Goal: Task Accomplishment & Management: Complete application form

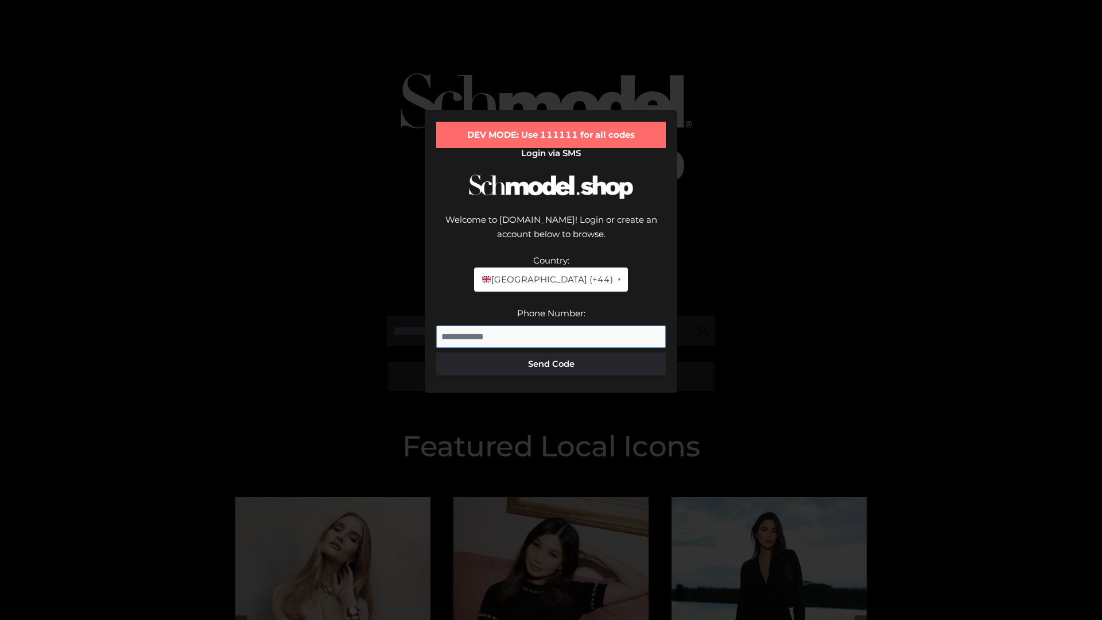
click at [551, 325] on input "Phone Number:" at bounding box center [550, 336] width 229 height 23
type input "**********"
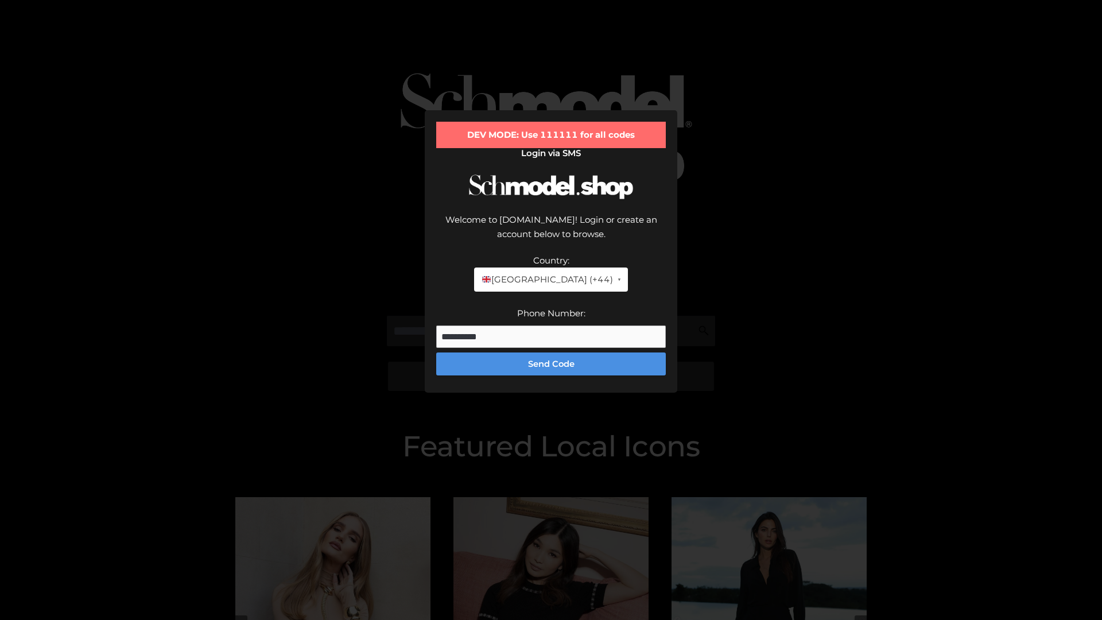
click at [551, 352] on button "Send Code" at bounding box center [550, 363] width 229 height 23
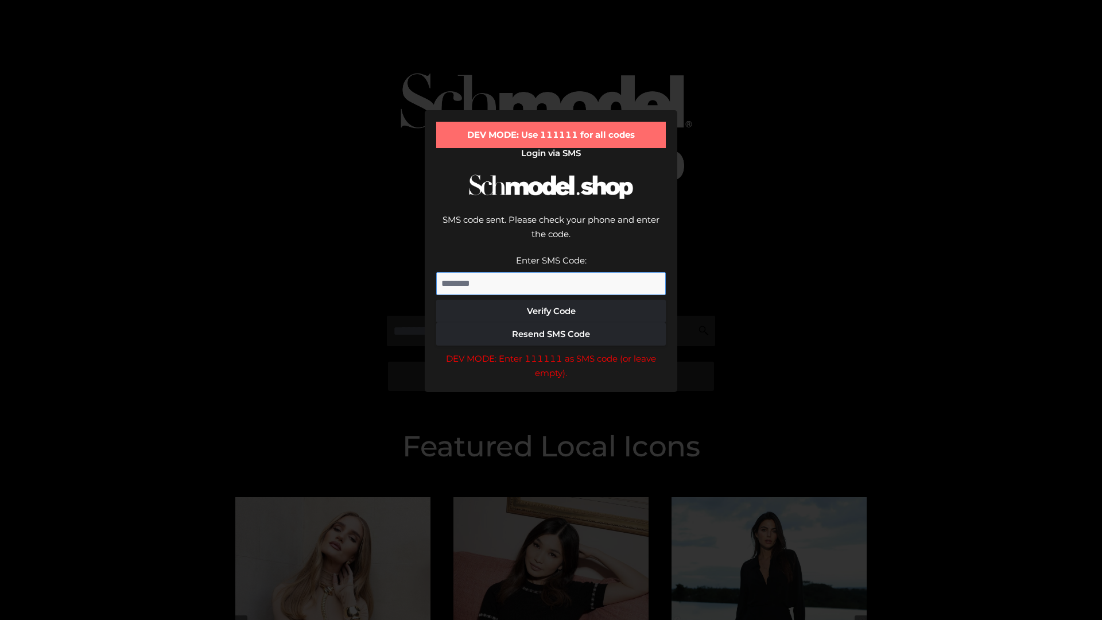
click at [551, 272] on input "Enter SMS Code:" at bounding box center [550, 283] width 229 height 23
type input "******"
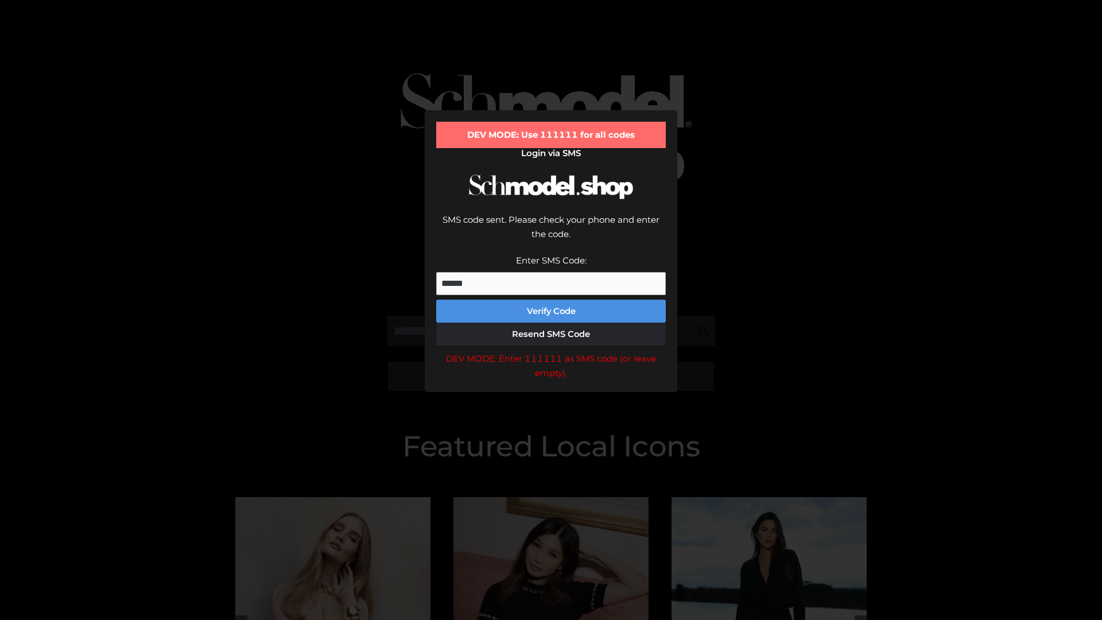
click at [551, 299] on button "Verify Code" at bounding box center [550, 310] width 229 height 23
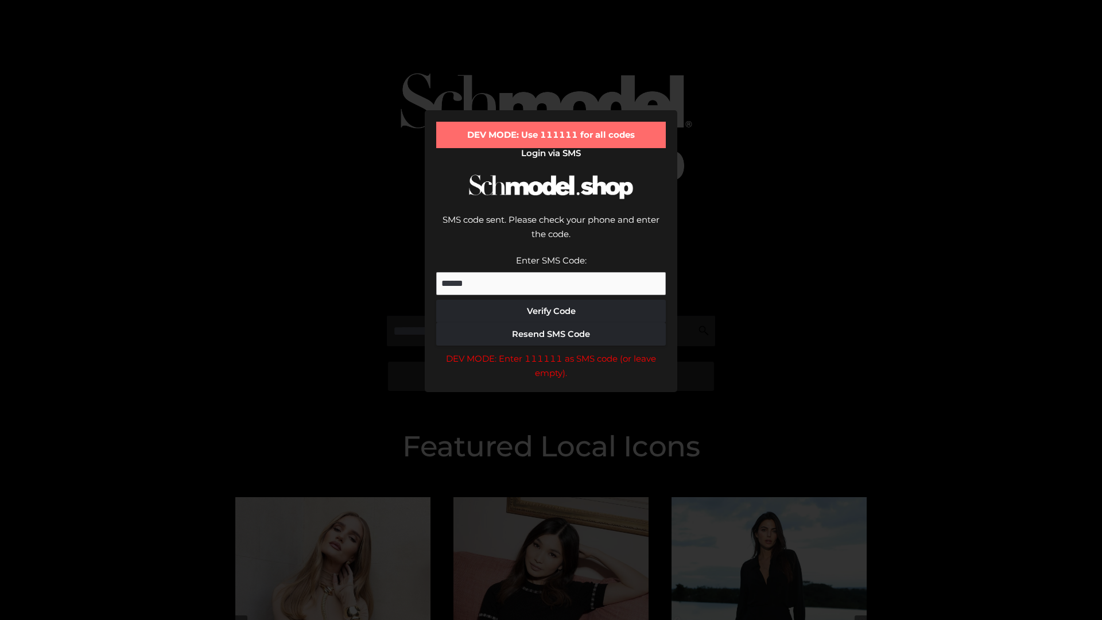
click at [551, 351] on div "DEV MODE: Enter 111111 as SMS code (or leave empty)." at bounding box center [550, 365] width 229 height 29
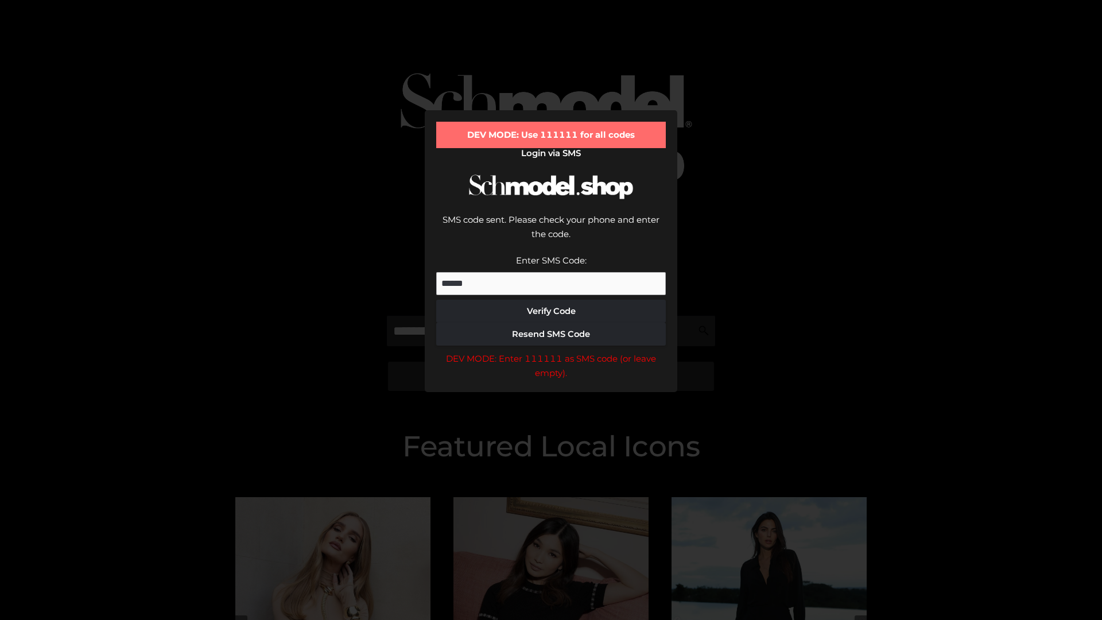
click at [551, 351] on div "DEV MODE: Enter 111111 as SMS code (or leave empty)." at bounding box center [550, 365] width 229 height 29
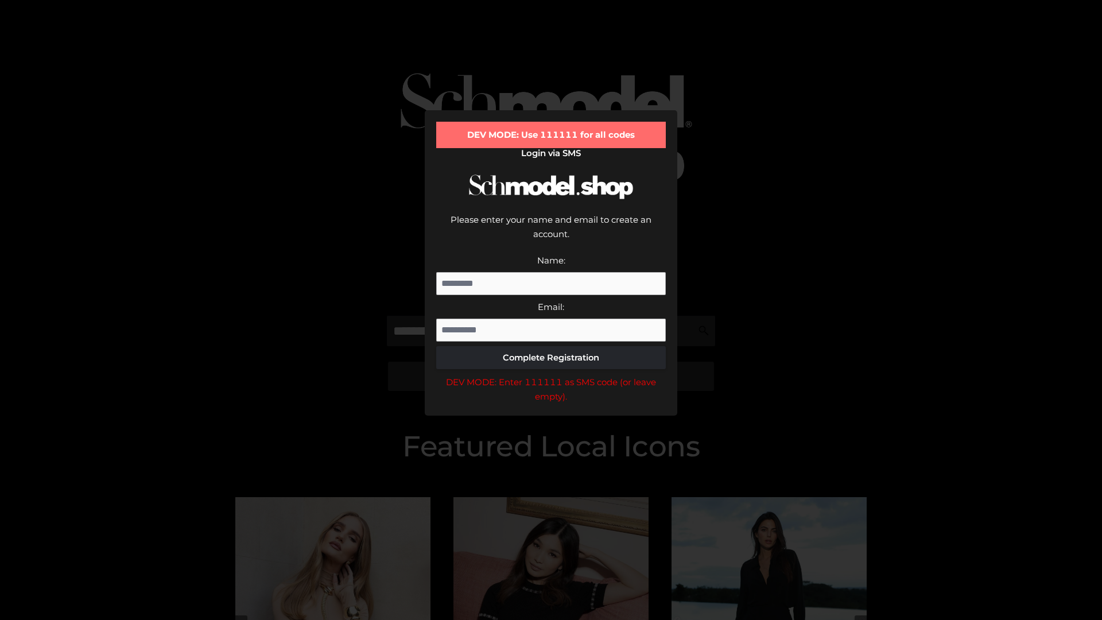
click at [551, 375] on div "DEV MODE: Enter 111111 as SMS code (or leave empty)." at bounding box center [550, 389] width 229 height 29
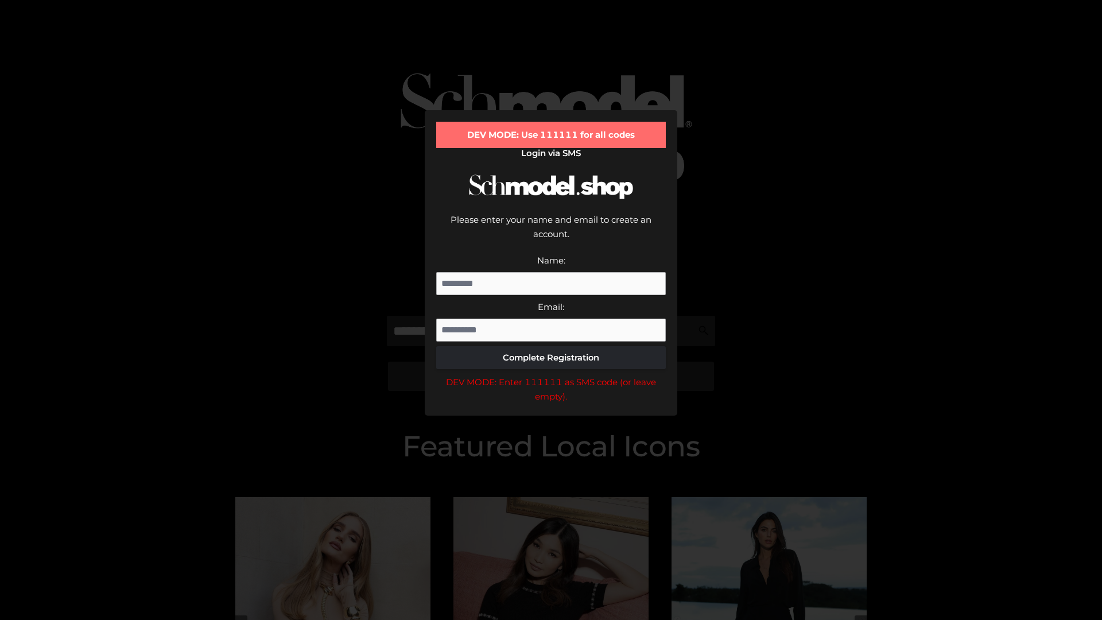
click at [551, 375] on div "DEV MODE: Enter 111111 as SMS code (or leave empty)." at bounding box center [550, 389] width 229 height 29
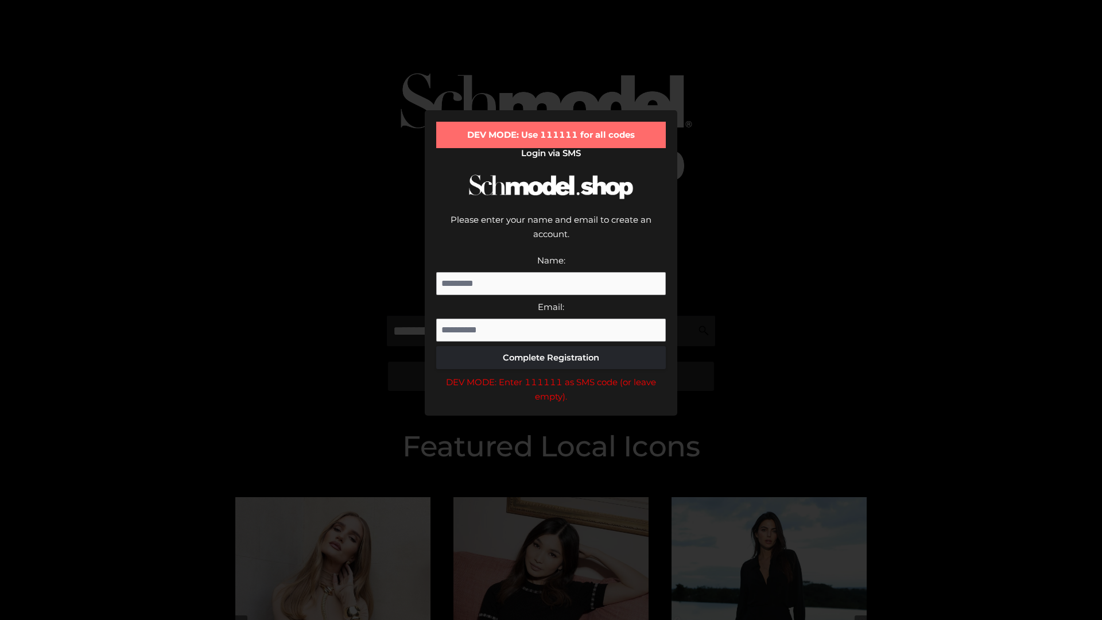
click at [551, 375] on div "DEV MODE: Enter 111111 as SMS code (or leave empty)." at bounding box center [550, 389] width 229 height 29
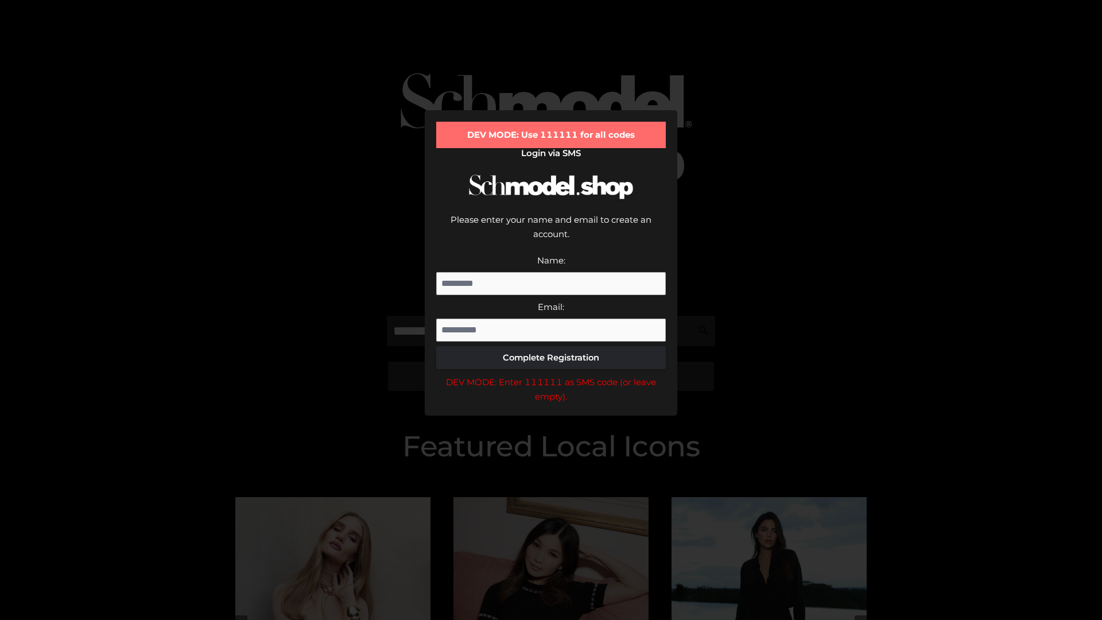
click at [551, 375] on div "DEV MODE: Enter 111111 as SMS code (or leave empty)." at bounding box center [550, 389] width 229 height 29
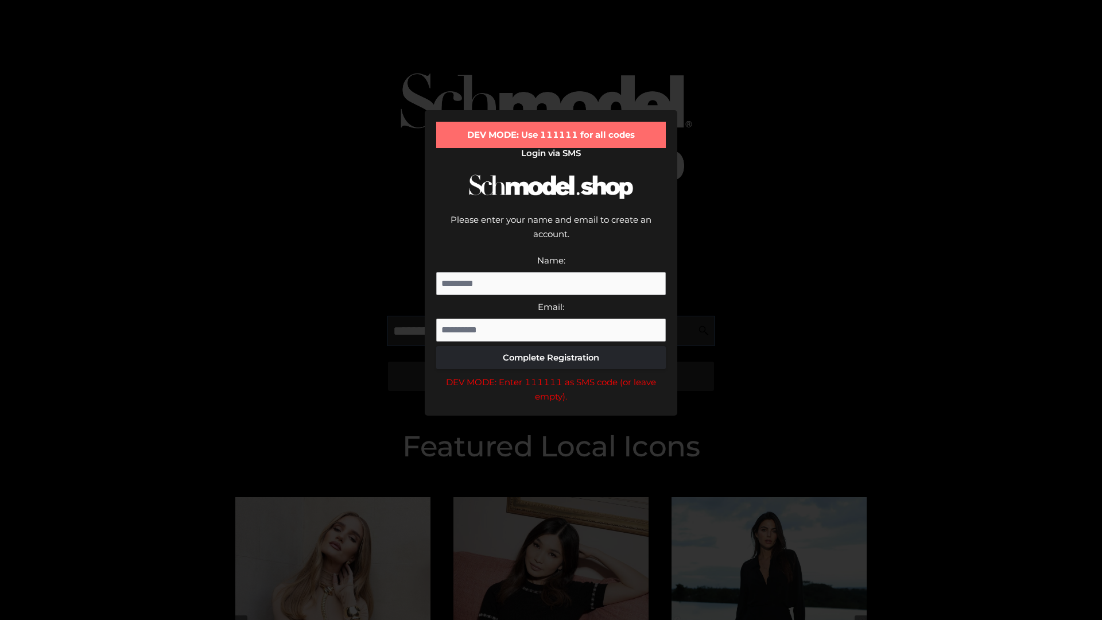
scroll to position [0, 29]
click at [551, 375] on div "DEV MODE: Enter 111111 as SMS code (or leave empty)." at bounding box center [550, 389] width 229 height 29
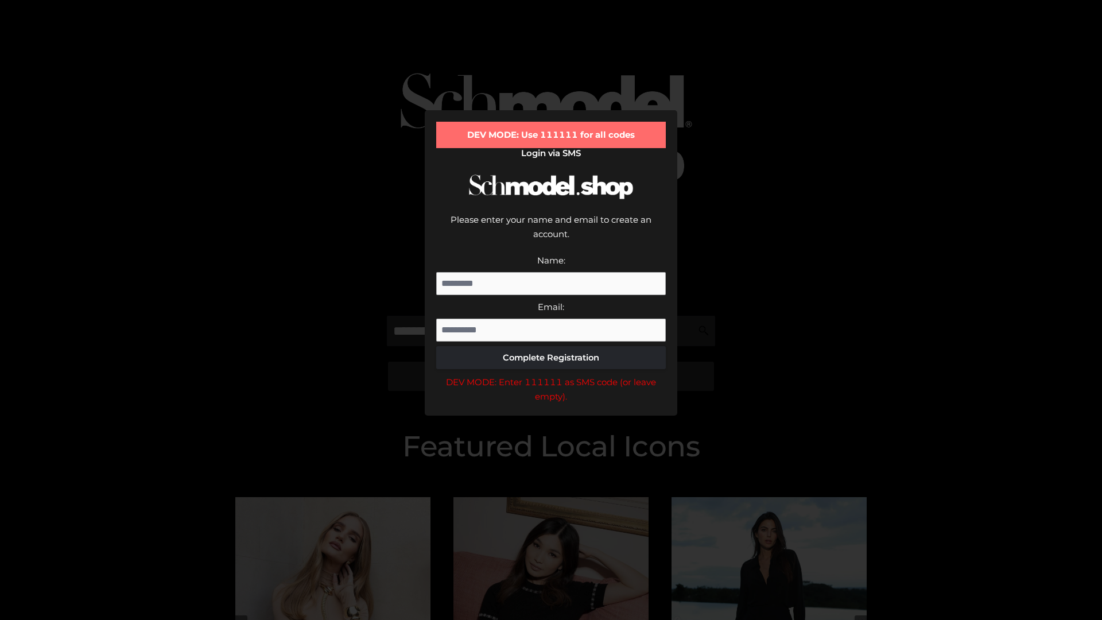
click at [551, 375] on div "DEV MODE: Enter 111111 as SMS code (or leave empty)." at bounding box center [550, 389] width 229 height 29
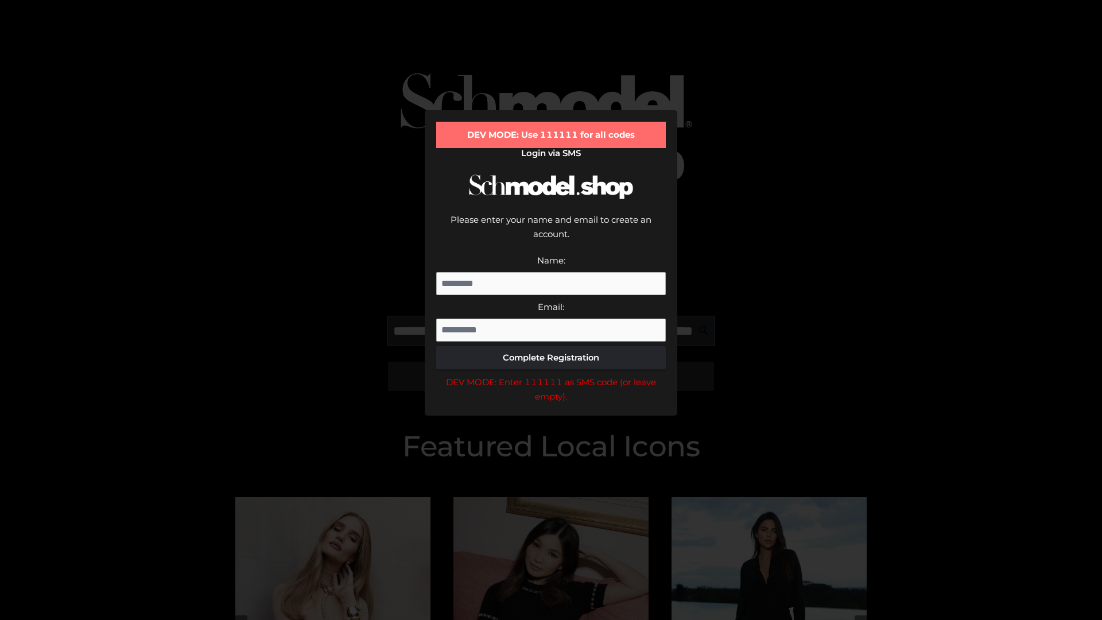
scroll to position [0, 100]
click at [551, 375] on div "DEV MODE: Enter 111111 as SMS code (or leave empty)." at bounding box center [550, 389] width 229 height 29
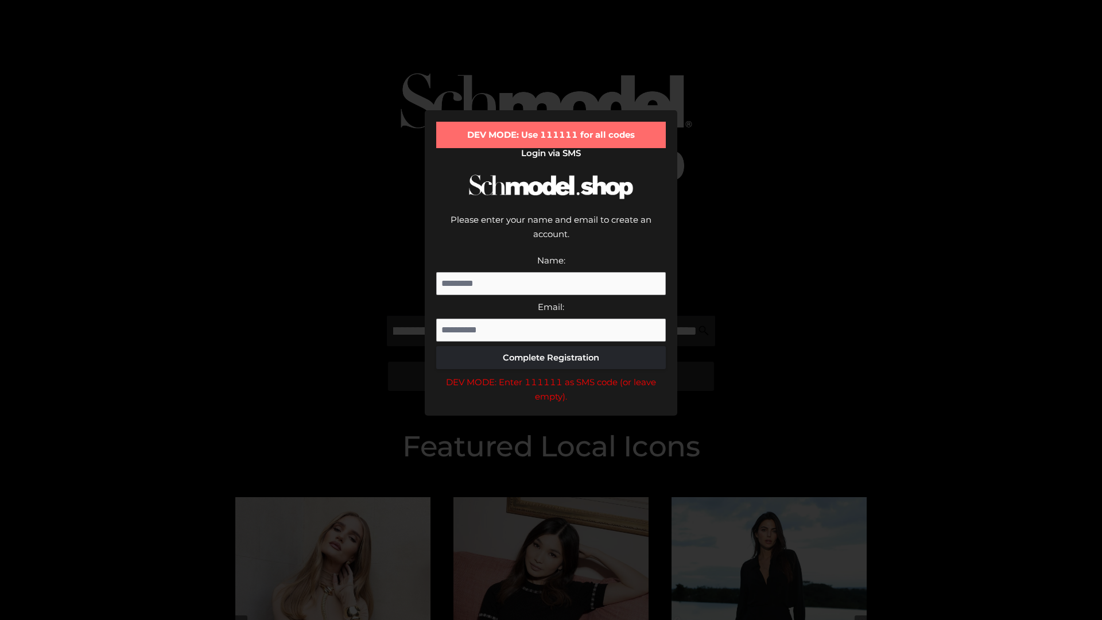
click at [551, 375] on div "DEV MODE: Enter 111111 as SMS code (or leave empty)." at bounding box center [550, 389] width 229 height 29
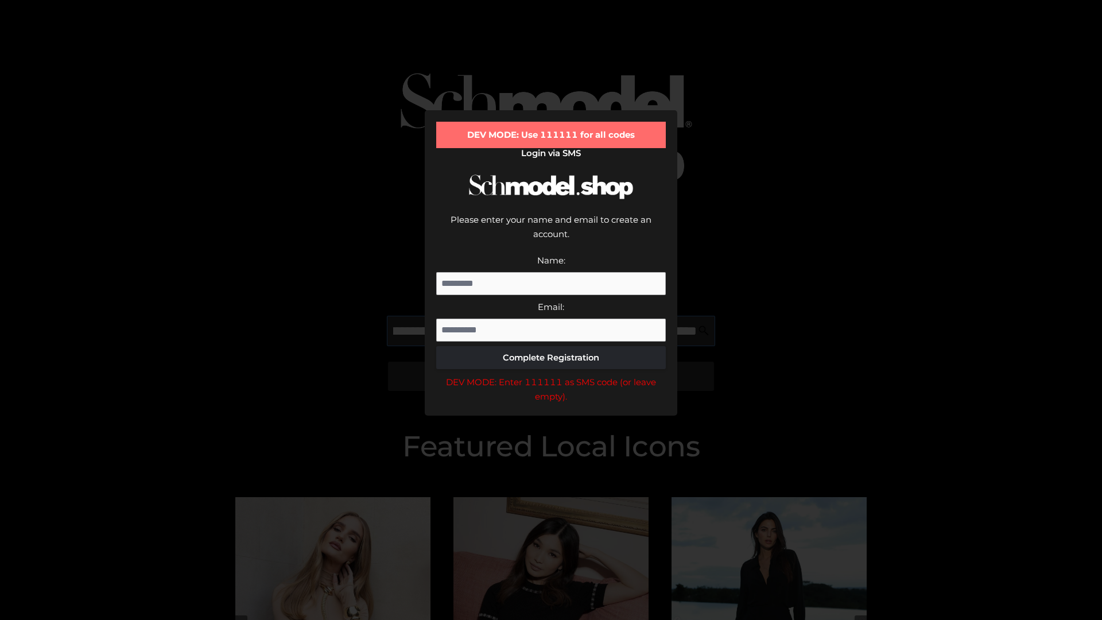
scroll to position [0, 166]
click at [551, 375] on div "DEV MODE: Enter 111111 as SMS code (or leave empty)." at bounding box center [550, 389] width 229 height 29
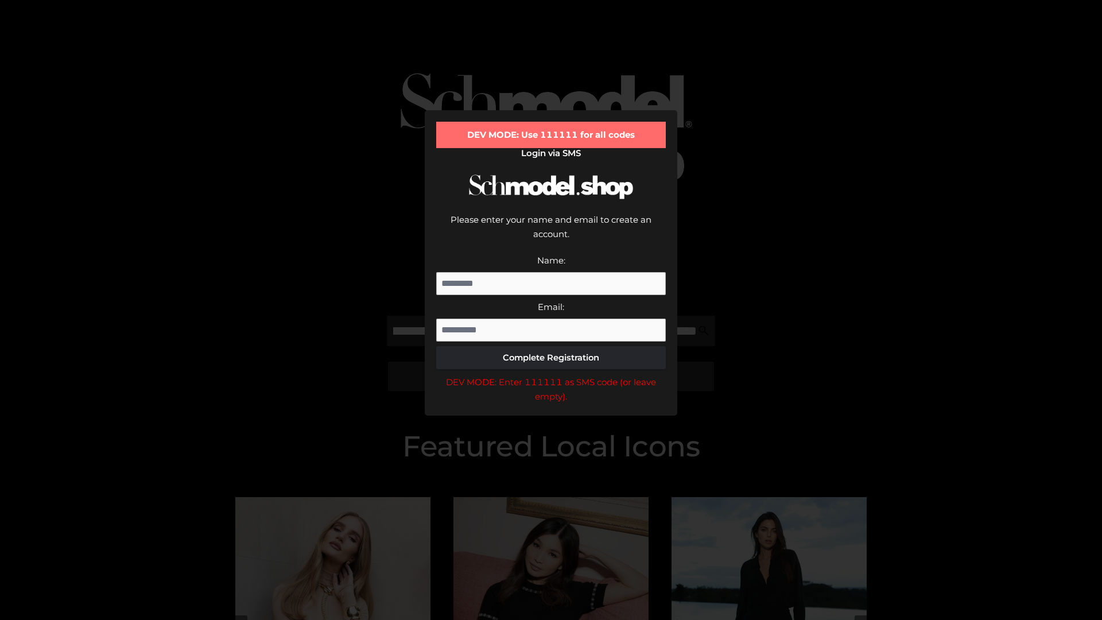
click at [551, 375] on div "DEV MODE: Enter 111111 as SMS code (or leave empty)." at bounding box center [550, 389] width 229 height 29
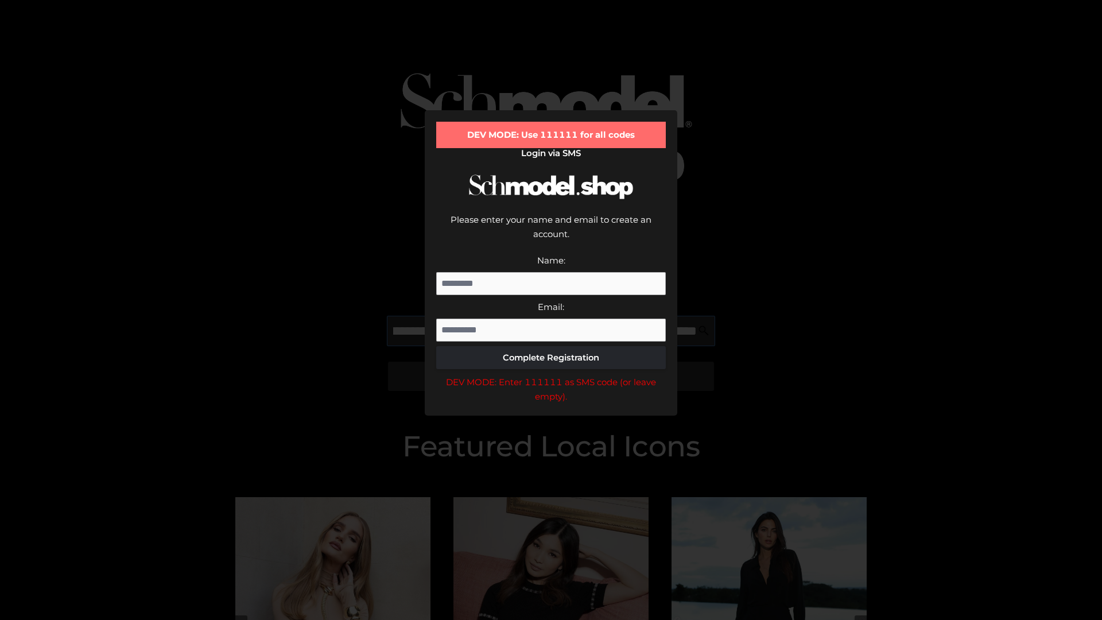
scroll to position [0, 236]
click at [551, 375] on div "DEV MODE: Enter 111111 as SMS code (or leave empty)." at bounding box center [550, 389] width 229 height 29
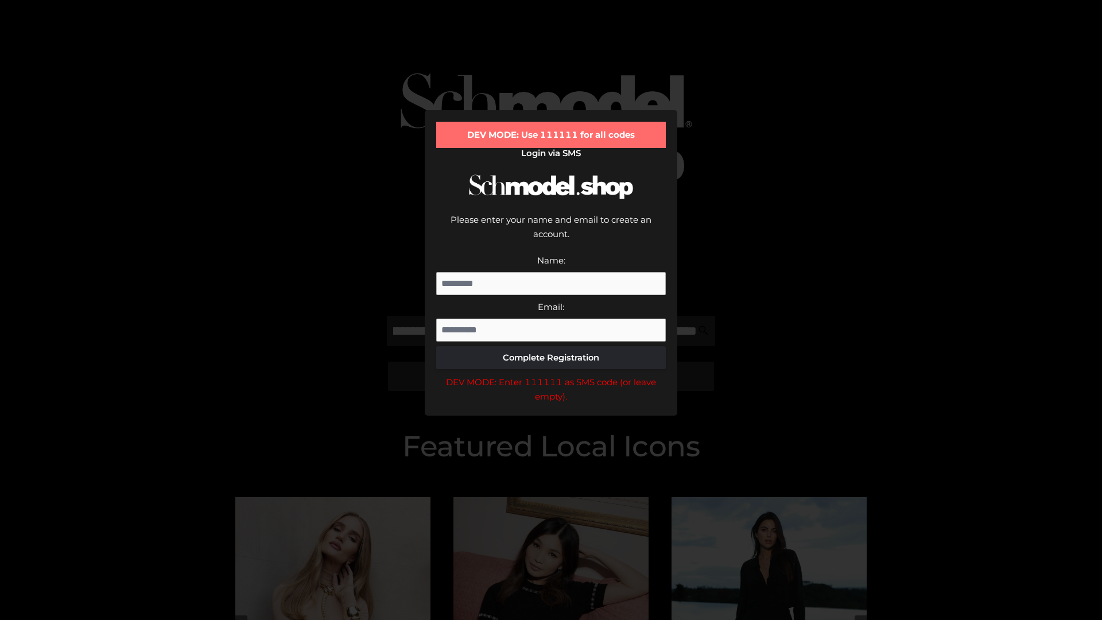
click at [551, 375] on div "DEV MODE: Enter 111111 as SMS code (or leave empty)." at bounding box center [550, 389] width 229 height 29
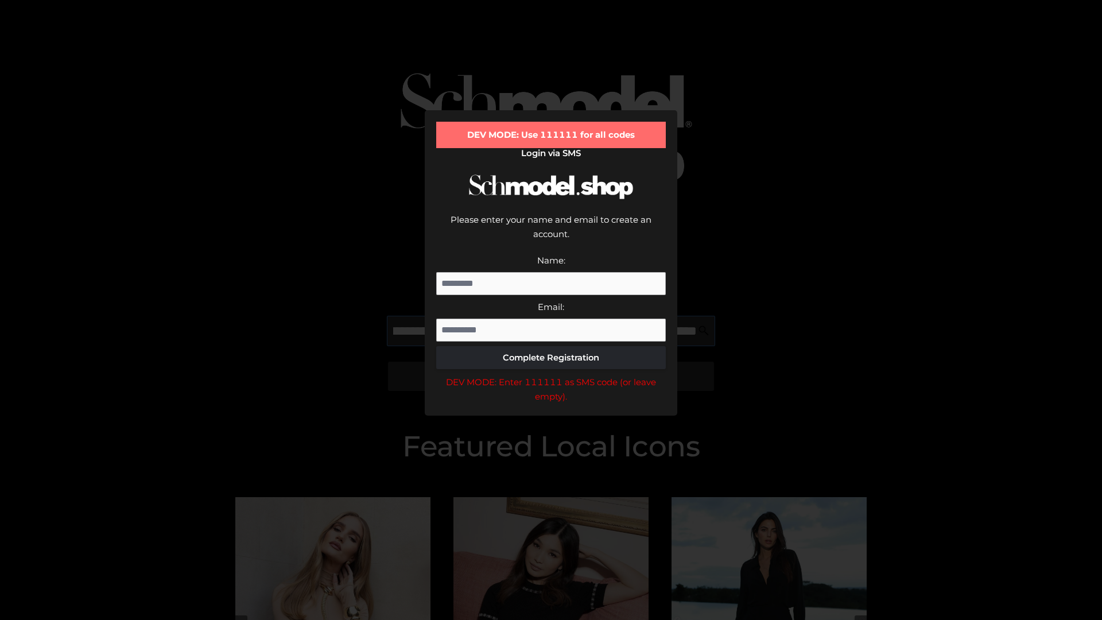
scroll to position [0, 308]
click at [551, 375] on div "DEV MODE: Enter 111111 as SMS code (or leave empty)." at bounding box center [550, 389] width 229 height 29
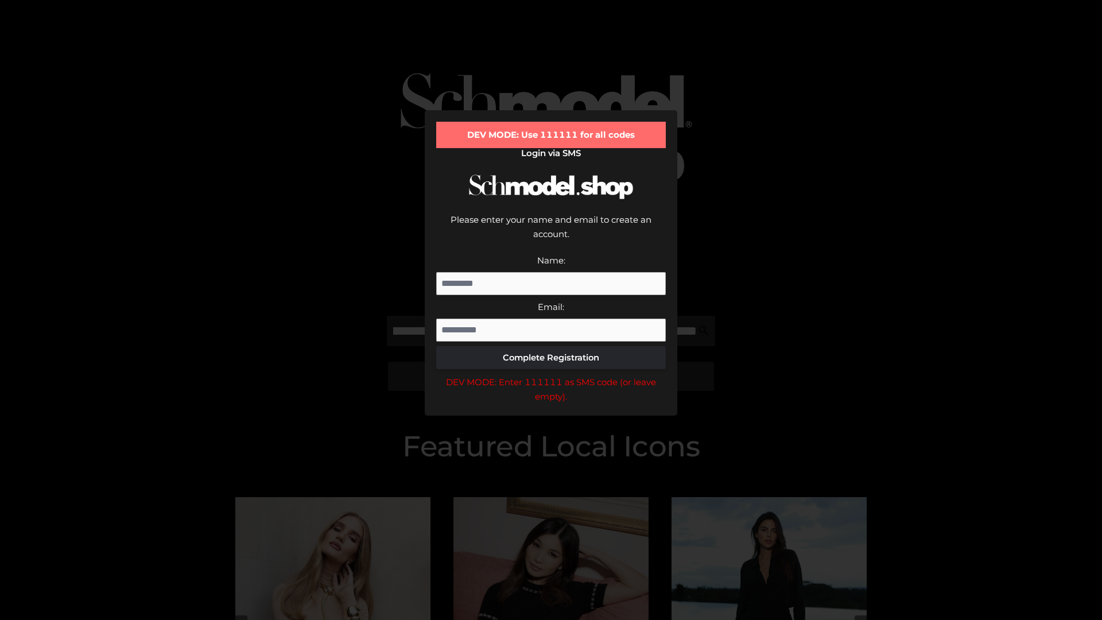
click at [551, 375] on div "DEV MODE: Enter 111111 as SMS code (or leave empty)." at bounding box center [550, 389] width 229 height 29
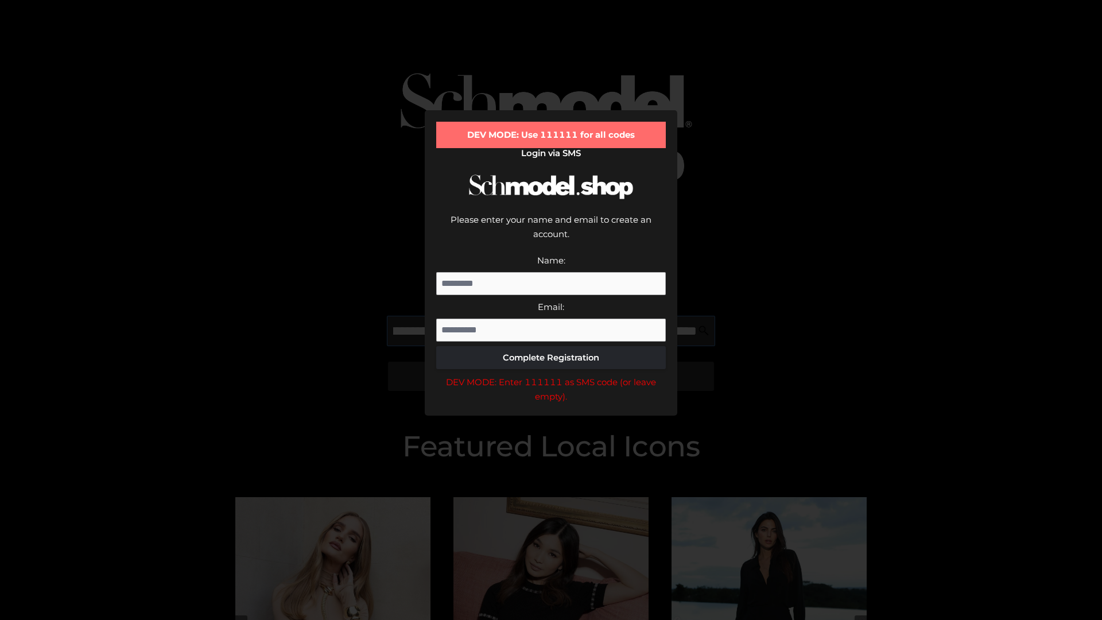
scroll to position [0, 374]
click at [551, 375] on div "DEV MODE: Enter 111111 as SMS code (or leave empty)." at bounding box center [550, 389] width 229 height 29
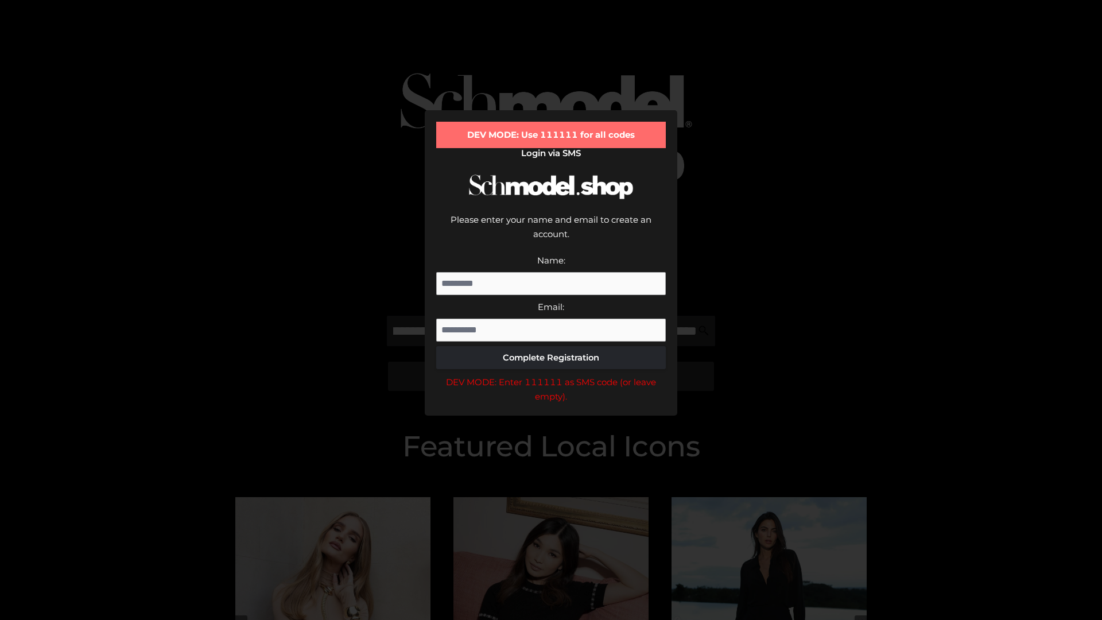
click at [551, 375] on div "DEV MODE: Enter 111111 as SMS code (or leave empty)." at bounding box center [550, 389] width 229 height 29
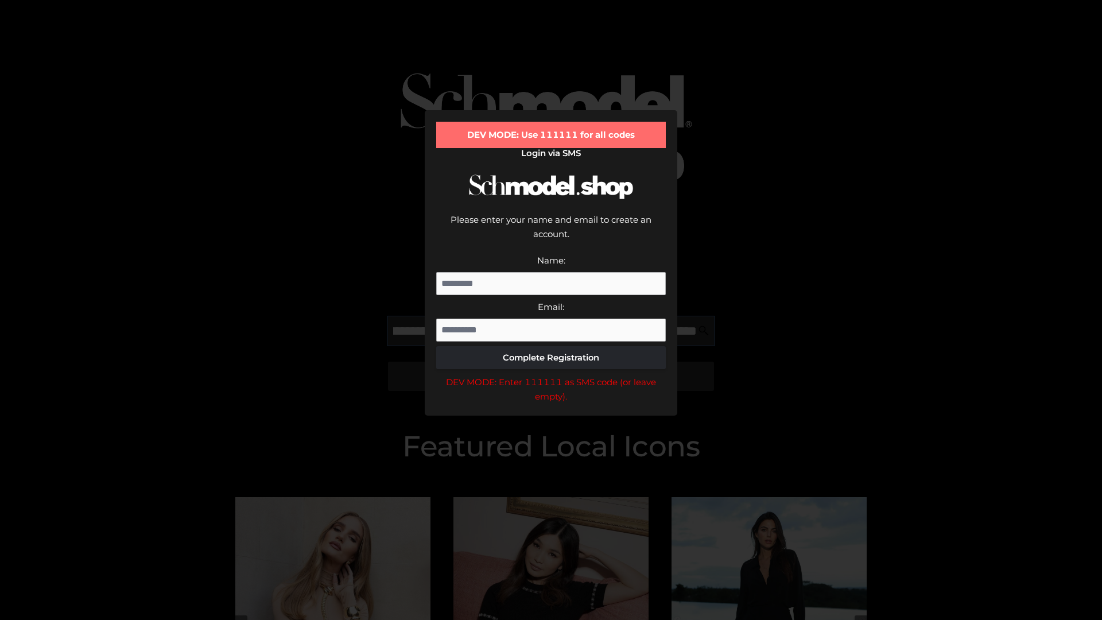
scroll to position [0, 444]
click at [551, 375] on div "DEV MODE: Enter 111111 as SMS code (or leave empty)." at bounding box center [550, 389] width 229 height 29
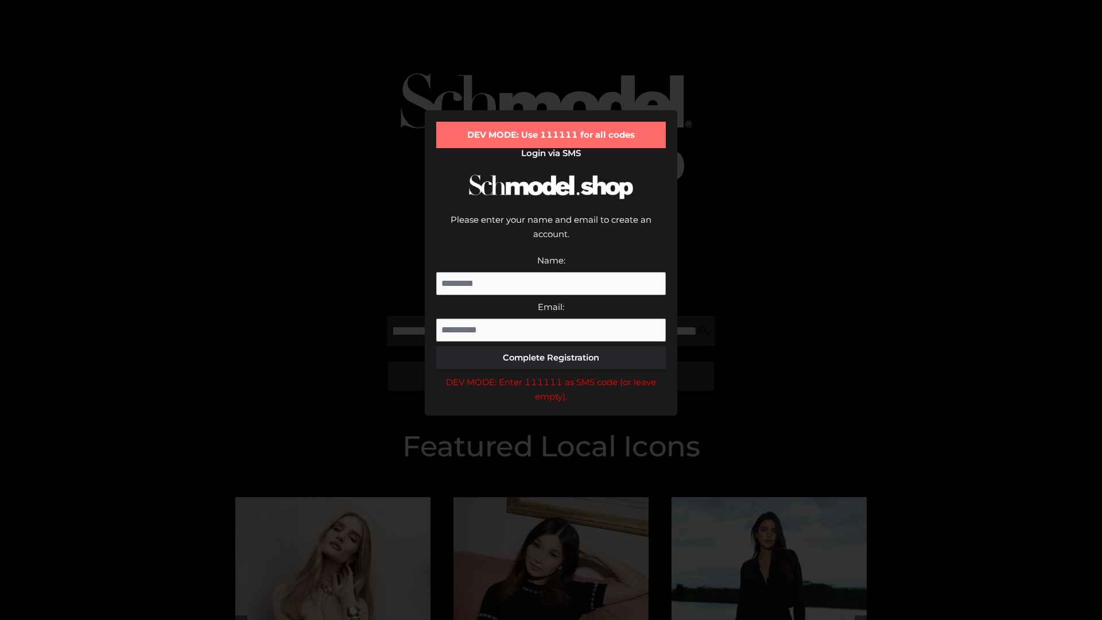
click at [551, 375] on div "DEV MODE: Enter 111111 as SMS code (or leave empty)." at bounding box center [550, 389] width 229 height 29
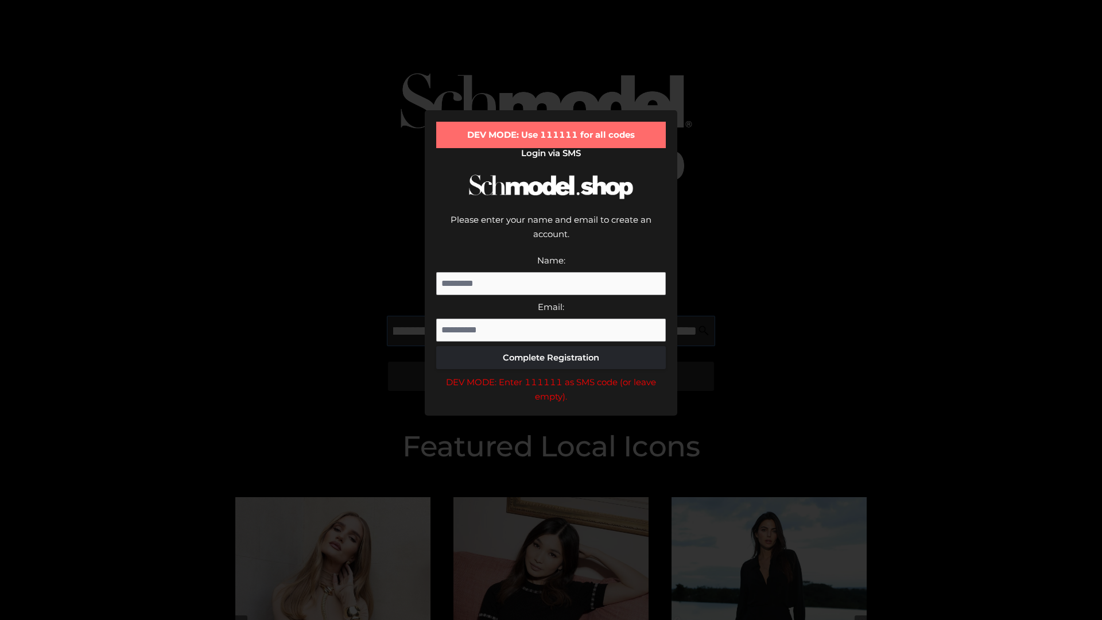
scroll to position [0, 516]
click at [551, 375] on div "DEV MODE: Enter 111111 as SMS code (or leave empty)." at bounding box center [550, 389] width 229 height 29
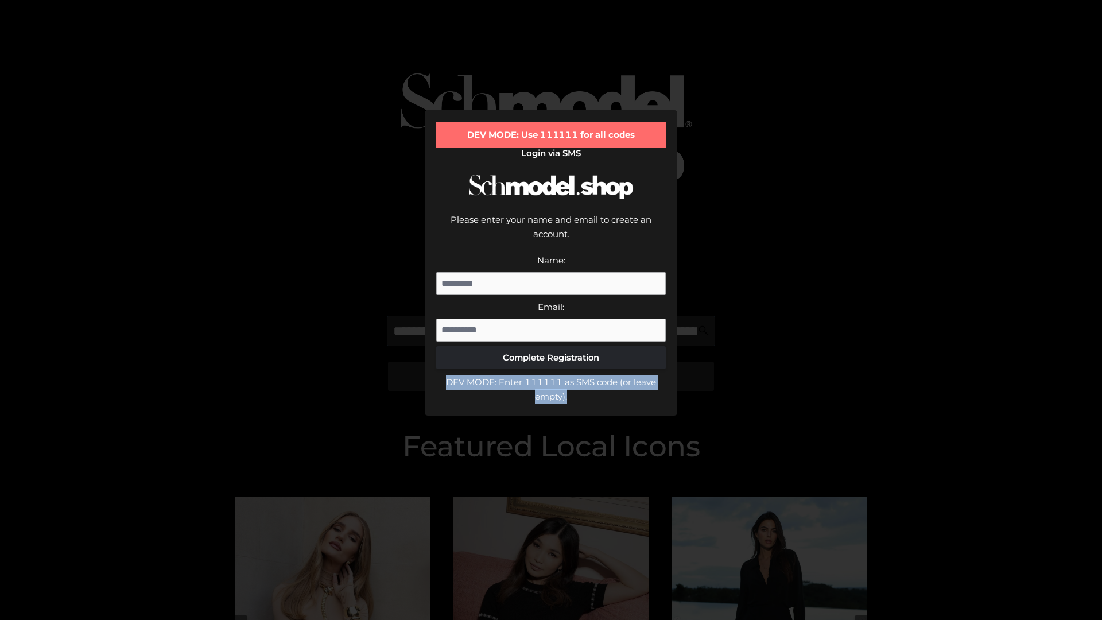
type input "**********"
